Goal: Transaction & Acquisition: Book appointment/travel/reservation

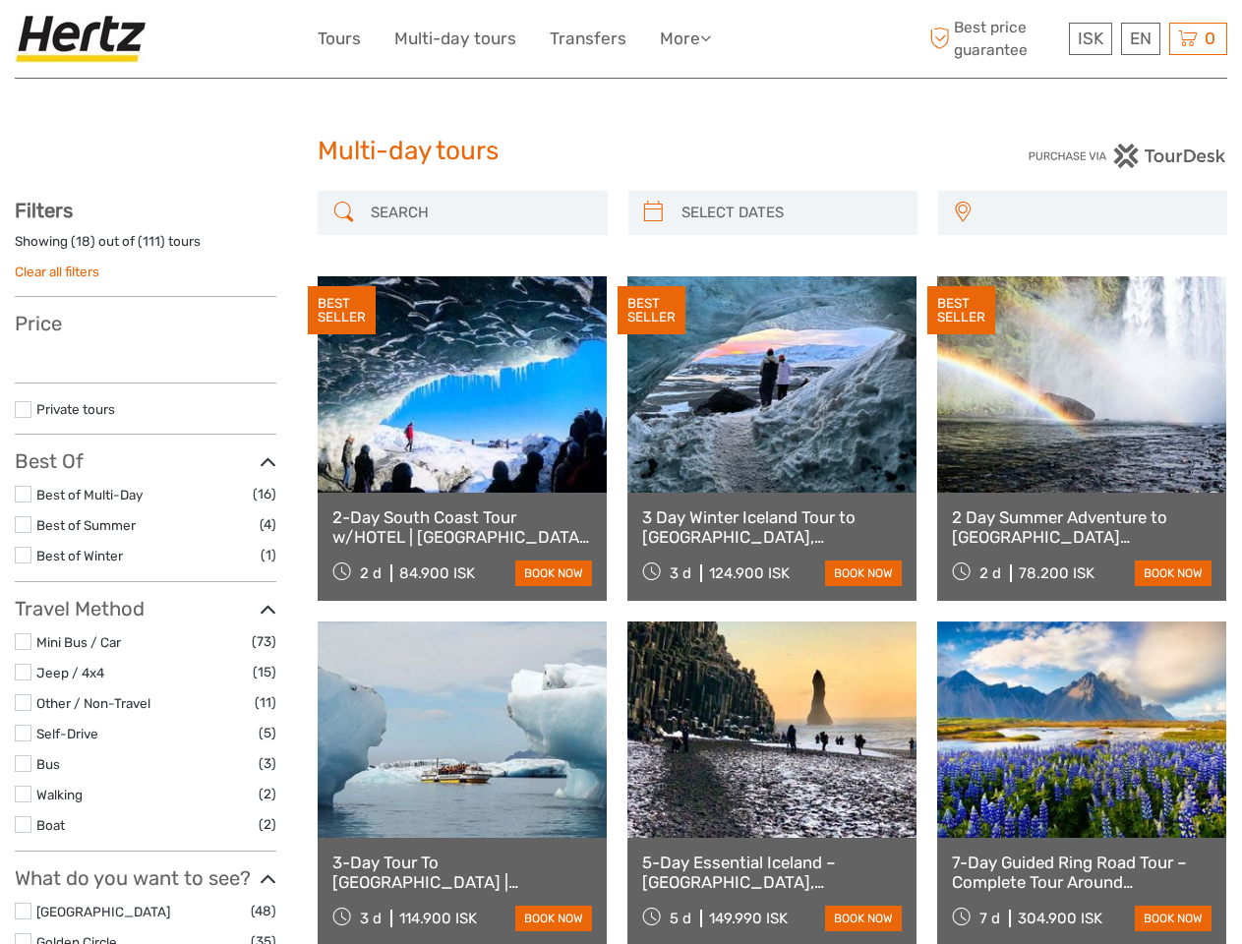
select select
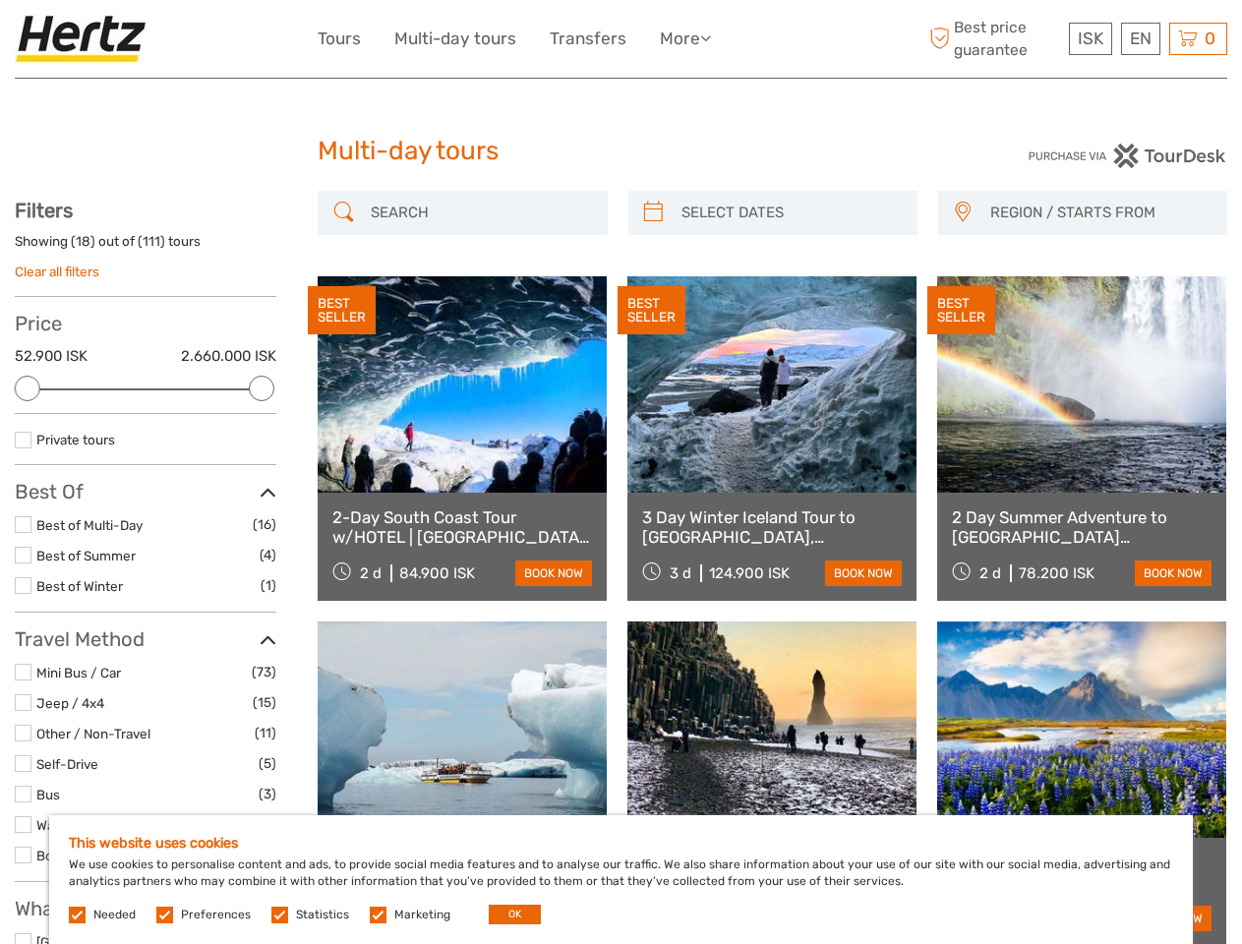
click at [531, 38] on ul "Tours Multi-day tours Transfers More Food & drink Travel Articles Back to Back …" at bounding box center [529, 39] width 423 height 29
click at [685, 38] on link "More" at bounding box center [685, 39] width 51 height 29
click at [709, 37] on icon at bounding box center [705, 37] width 11 height 17
click at [1089, 38] on span "ISK" at bounding box center [1091, 39] width 26 height 20
click at [1140, 38] on div "EN English Español Deutsch" at bounding box center [1140, 39] width 39 height 32
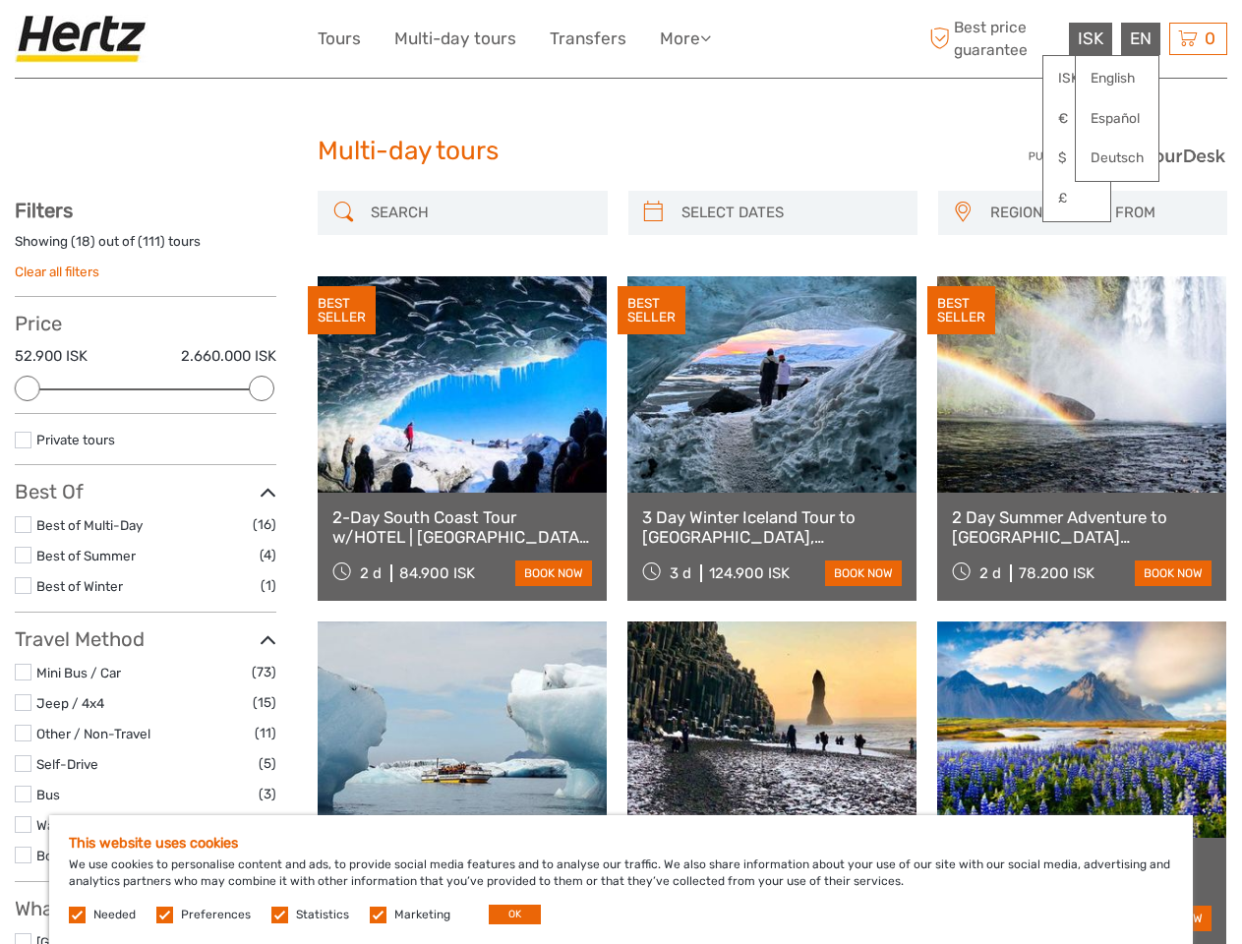
click at [1198, 38] on div "0 Items Total 0 ISK Checkout The shopping cart is empty." at bounding box center [1198, 39] width 58 height 32
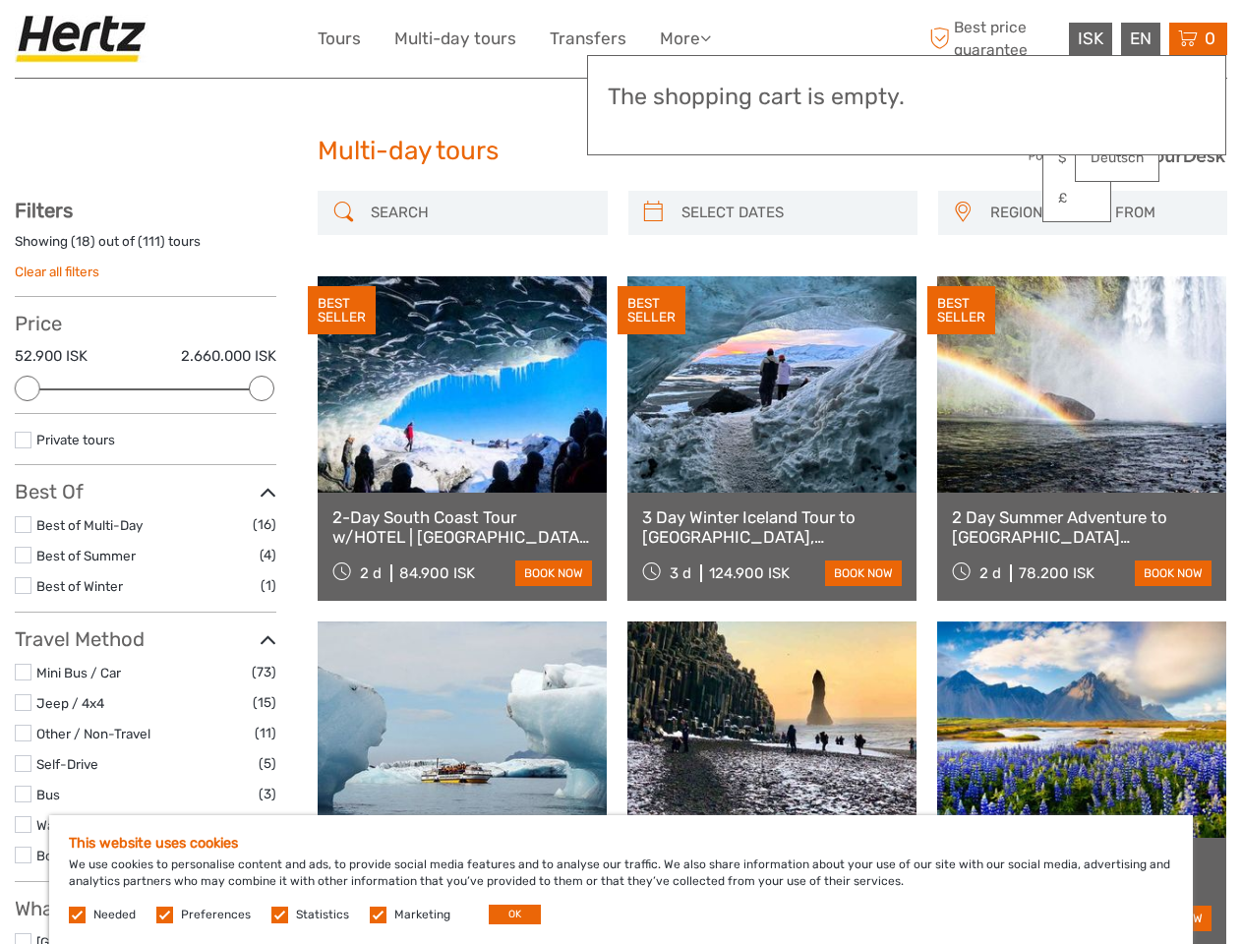
click at [28, 388] on div at bounding box center [28, 389] width 26 height 26
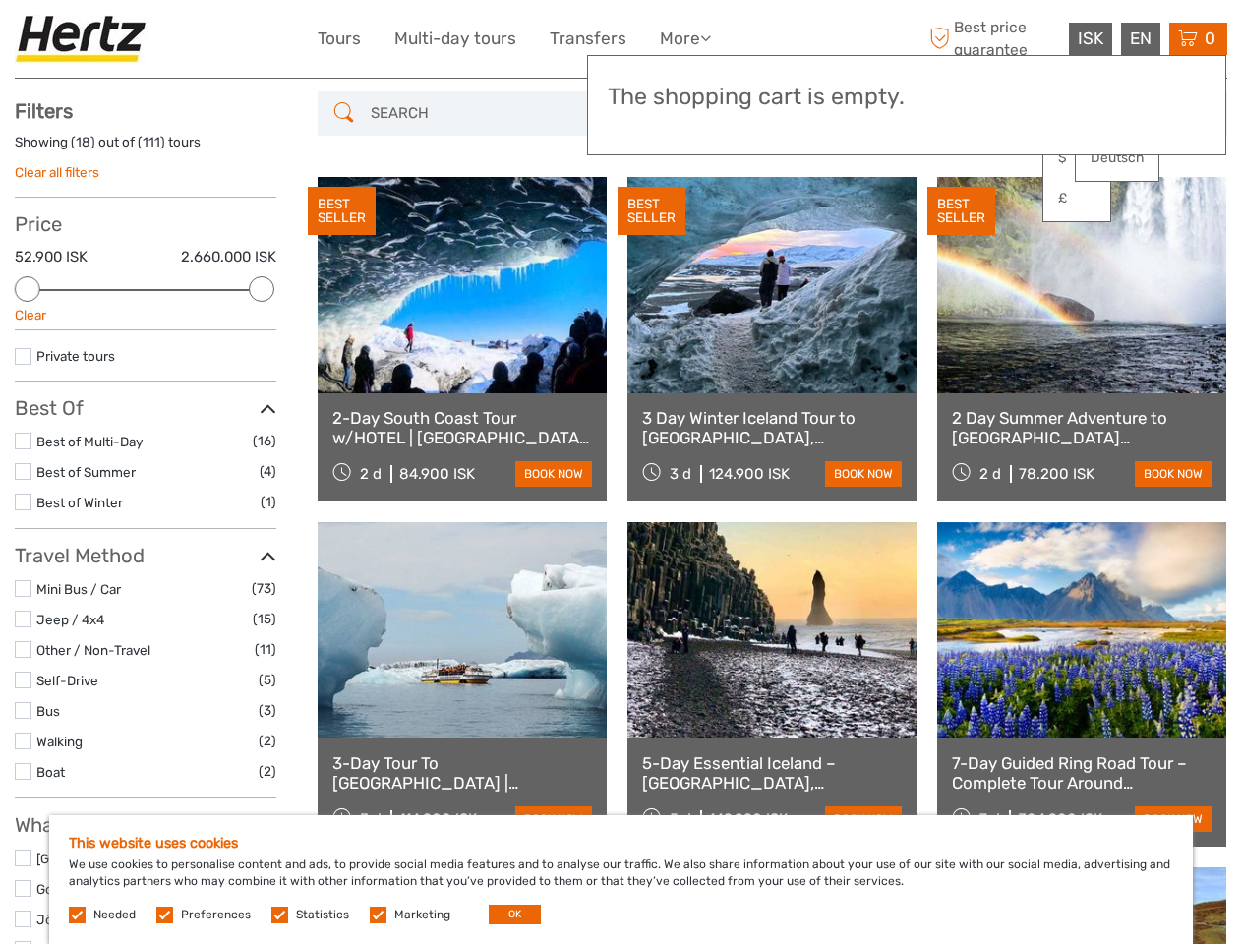
click at [653, 212] on div "BEST SELLER" at bounding box center [651, 211] width 68 height 49
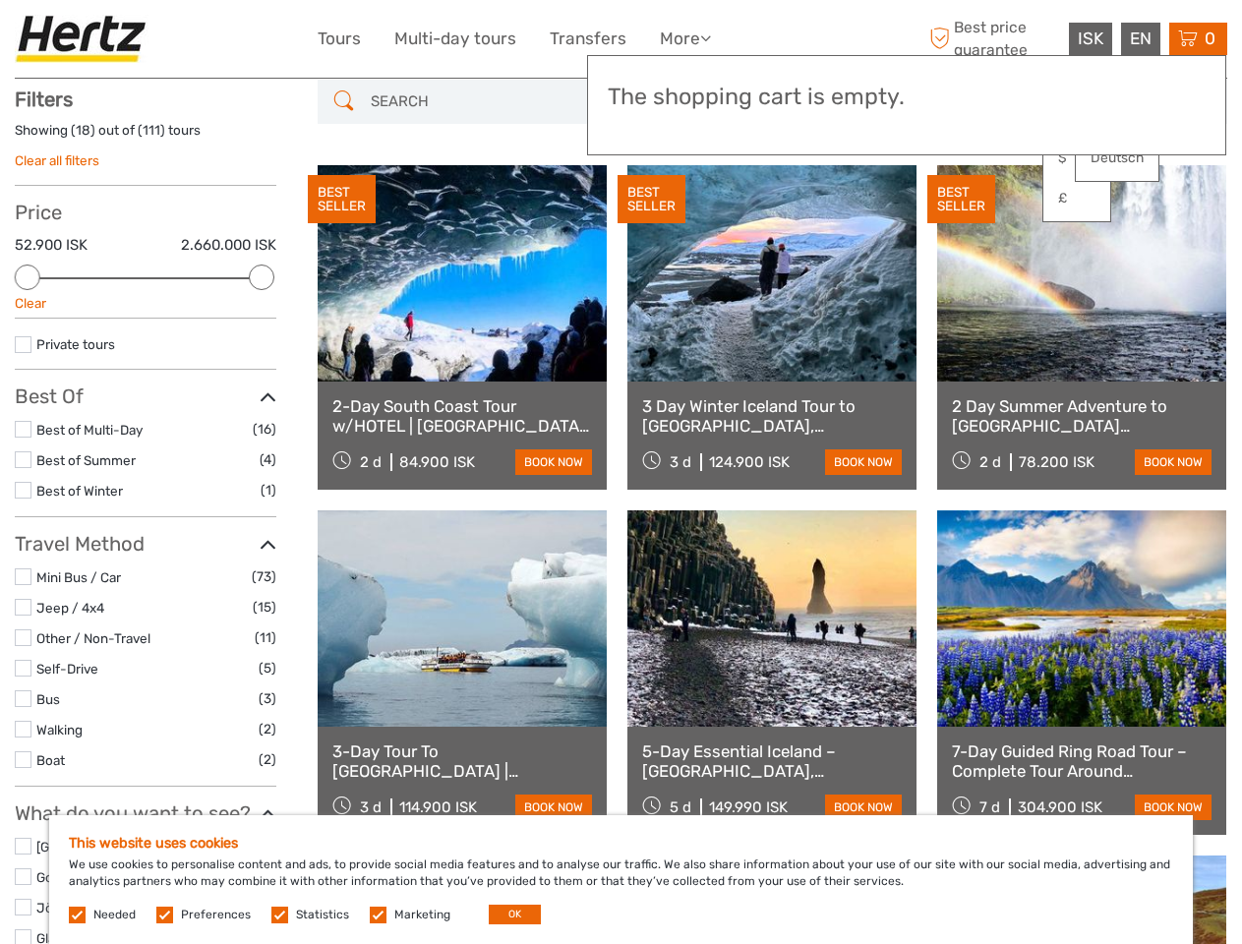
click at [790, 212] on link at bounding box center [771, 273] width 289 height 216
